Goal: Information Seeking & Learning: Learn about a topic

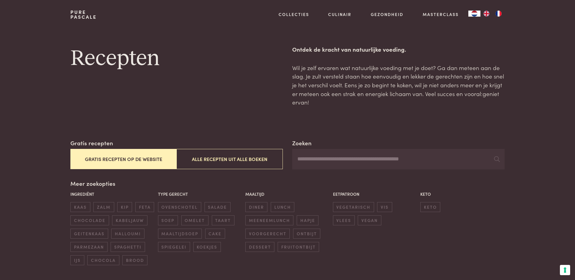
click at [326, 157] on input "Zoeken" at bounding box center [398, 159] width 212 height 21
click at [240, 159] on button "Alle recepten uit alle boeken" at bounding box center [229, 159] width 106 height 20
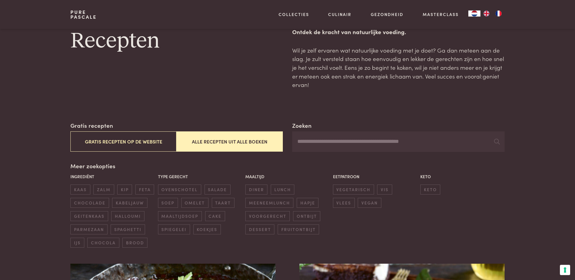
scroll to position [15, 0]
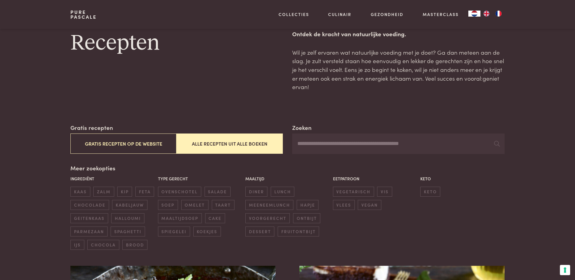
click at [314, 147] on input "Zoeken" at bounding box center [398, 144] width 212 height 21
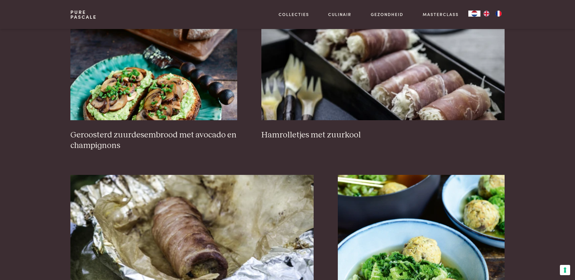
scroll to position [416, 0]
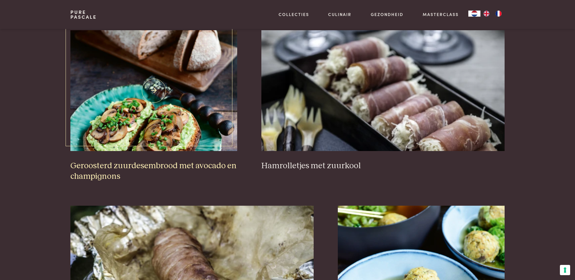
type input "****"
click at [164, 116] on img at bounding box center [153, 90] width 167 height 121
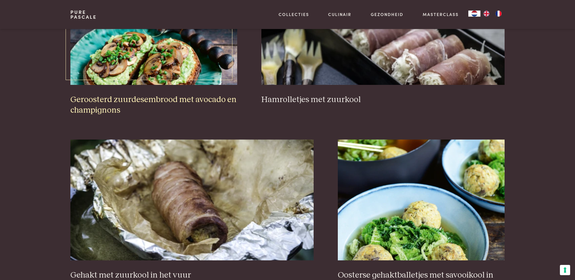
scroll to position [539, 0]
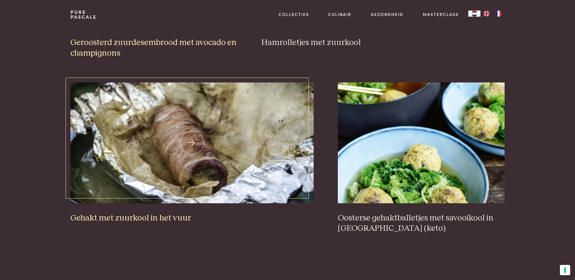
scroll to position [15, 0]
